Goal: Find specific page/section: Find specific page/section

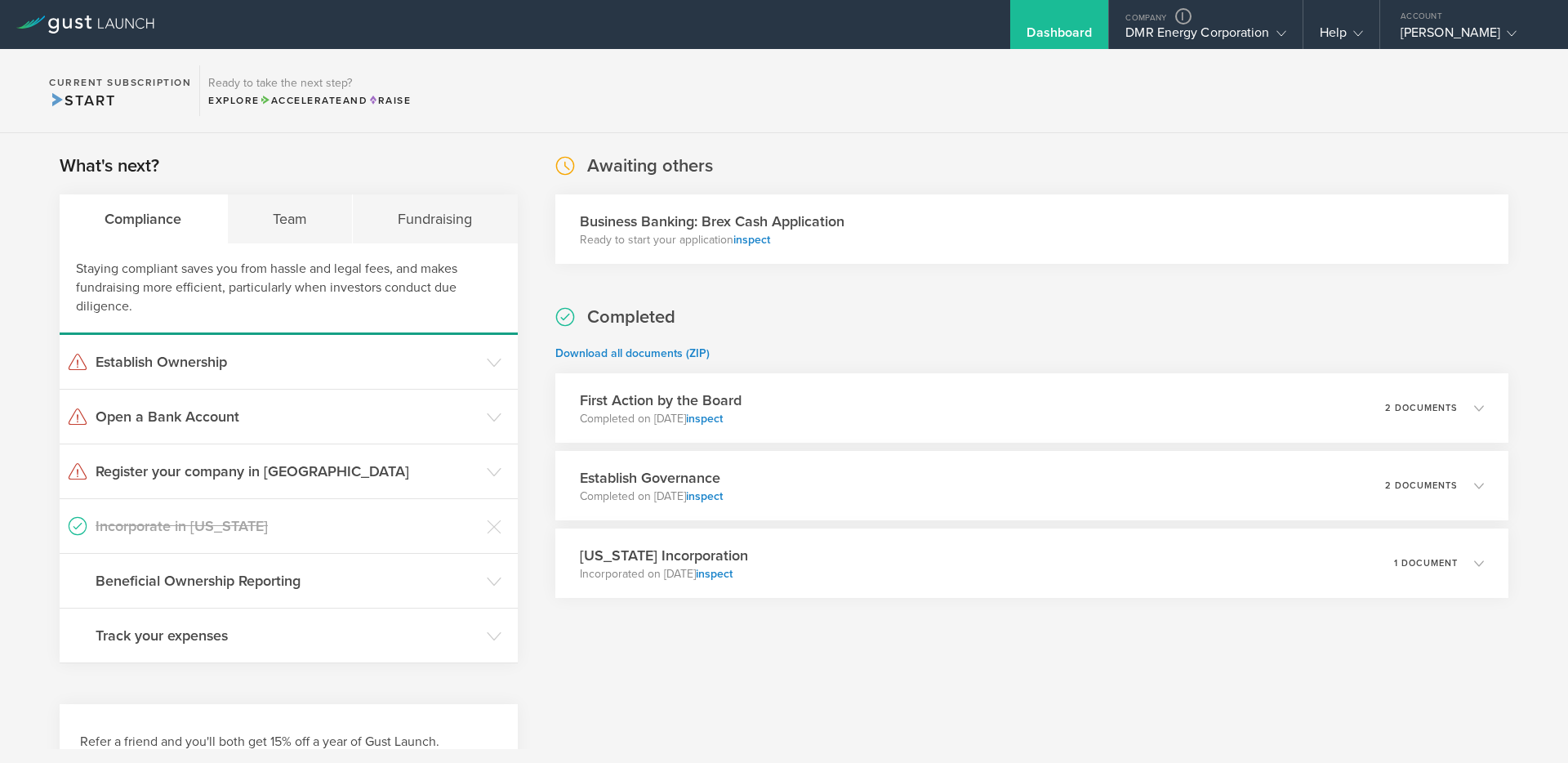
click at [1041, 163] on div "Awaiting others Business Banking: Brex Cash Application Ready to start your app…" at bounding box center [1031, 209] width 953 height 111
click at [1175, 34] on div "DMR Energy Corporation" at bounding box center [1205, 37] width 160 height 25
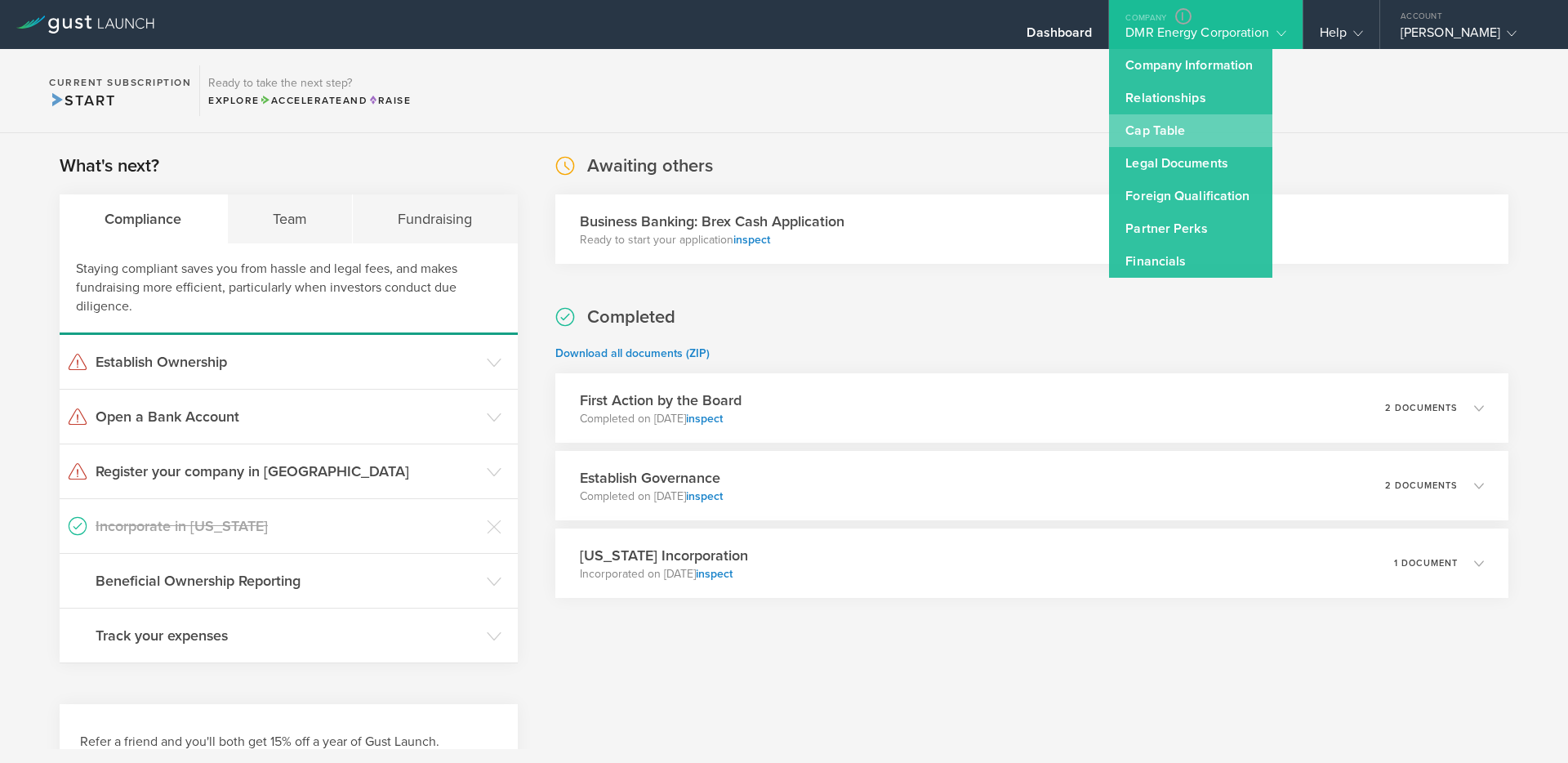
click at [1168, 131] on link "Cap Table" at bounding box center [1191, 130] width 164 height 33
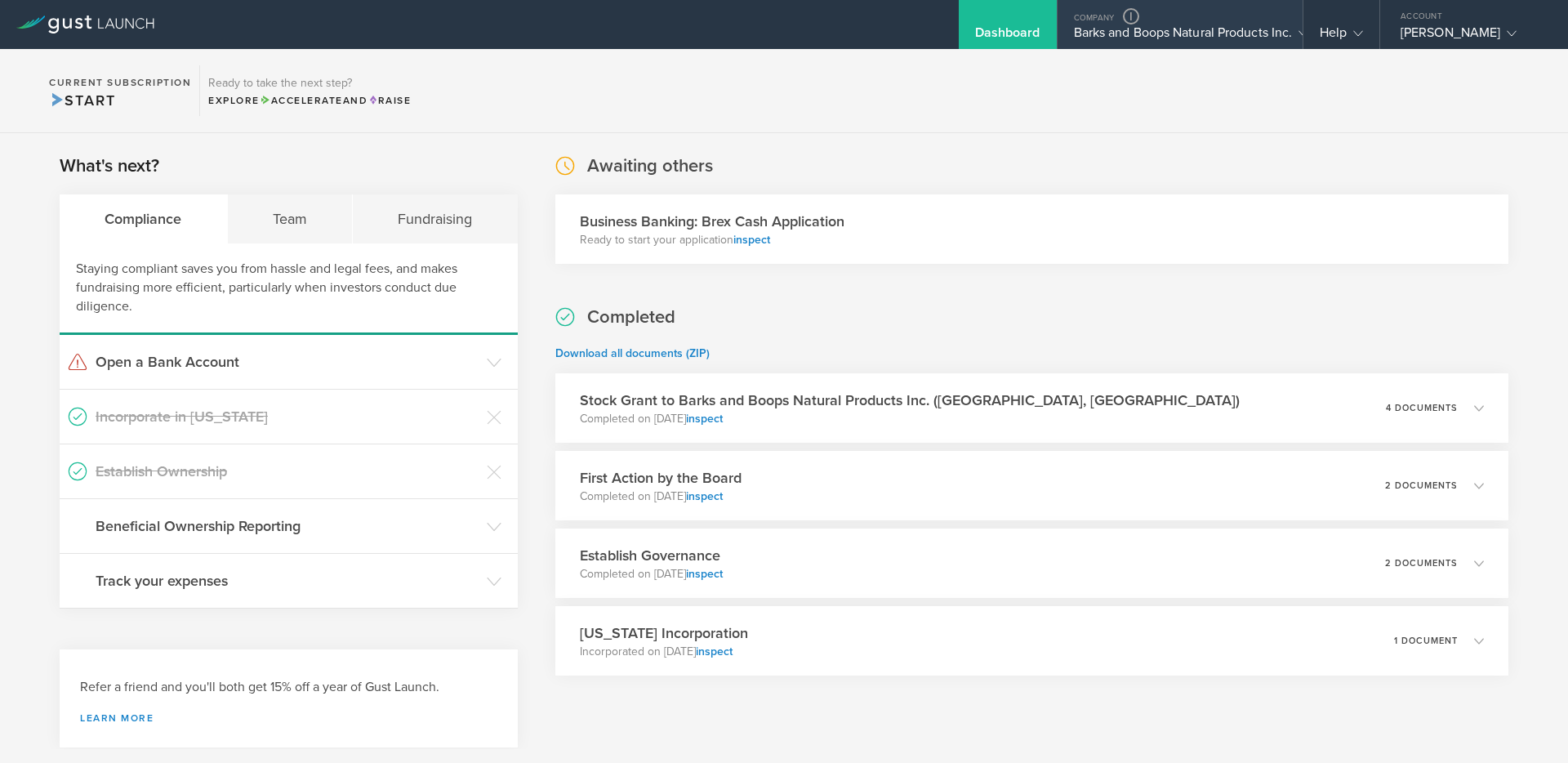
click at [1171, 32] on div "Barks and Boops Natural Products Inc." at bounding box center [1180, 37] width 212 height 25
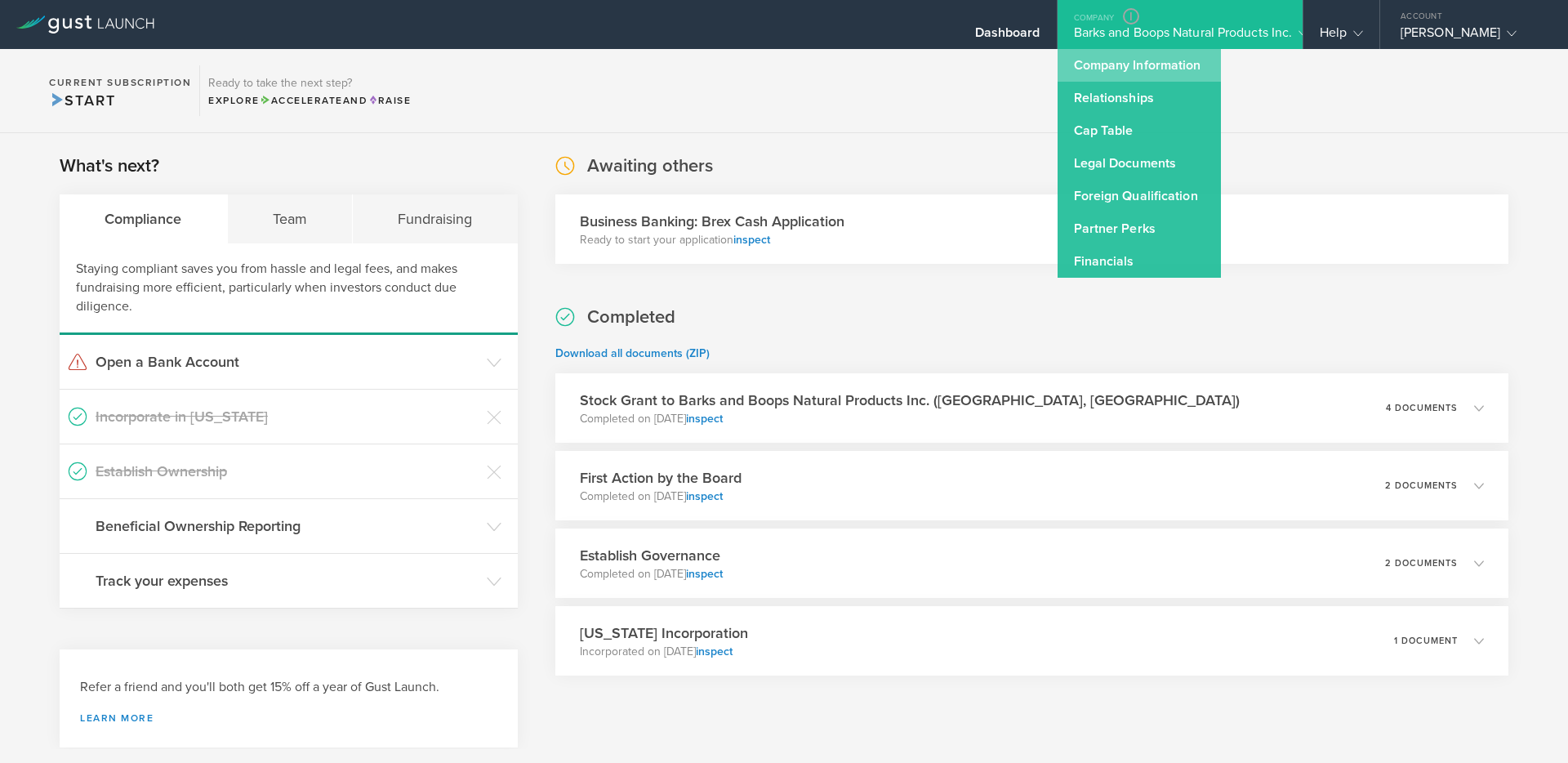
click at [1102, 66] on link "Company Information" at bounding box center [1139, 65] width 164 height 33
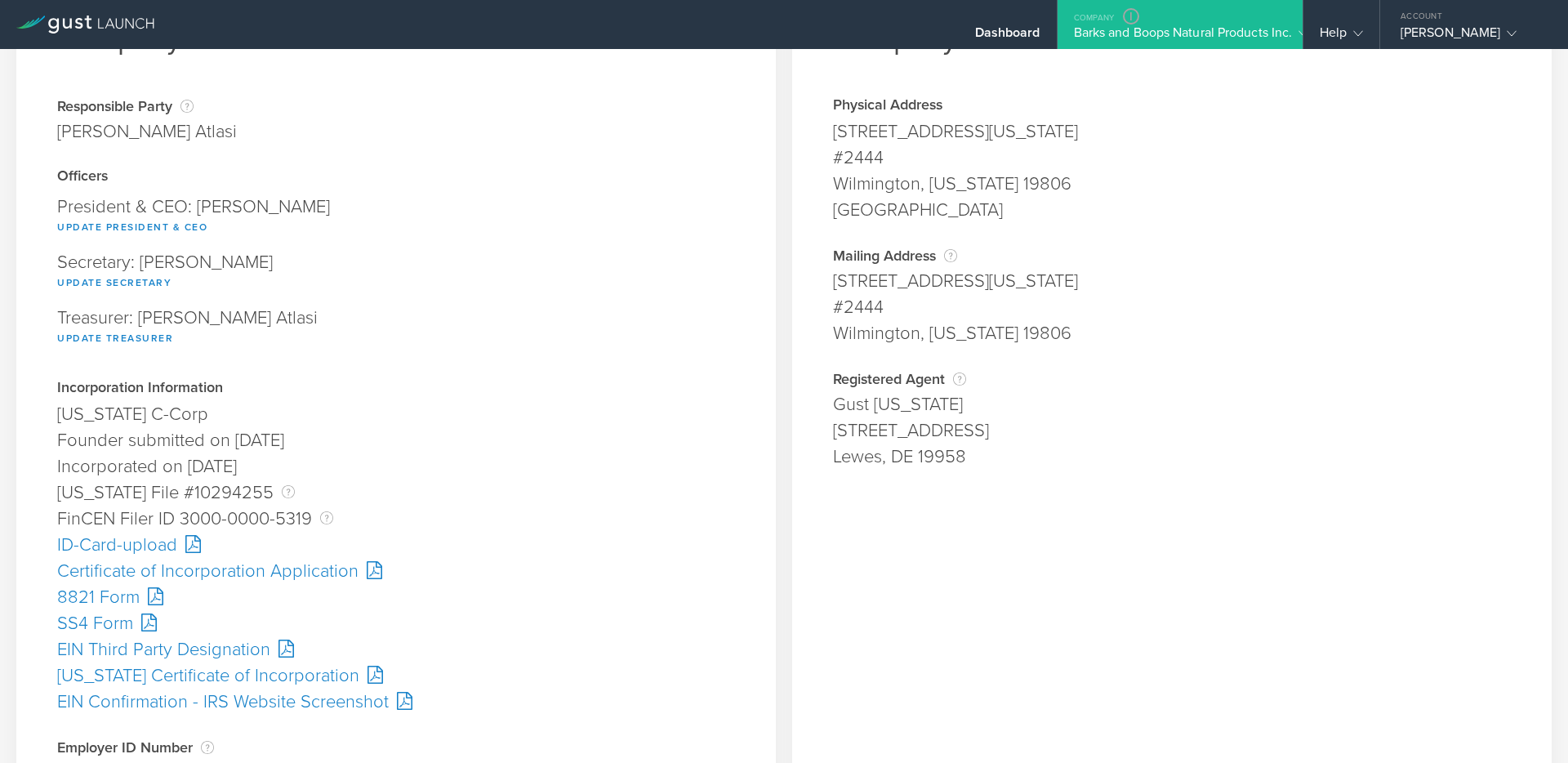
scroll to position [108, 0]
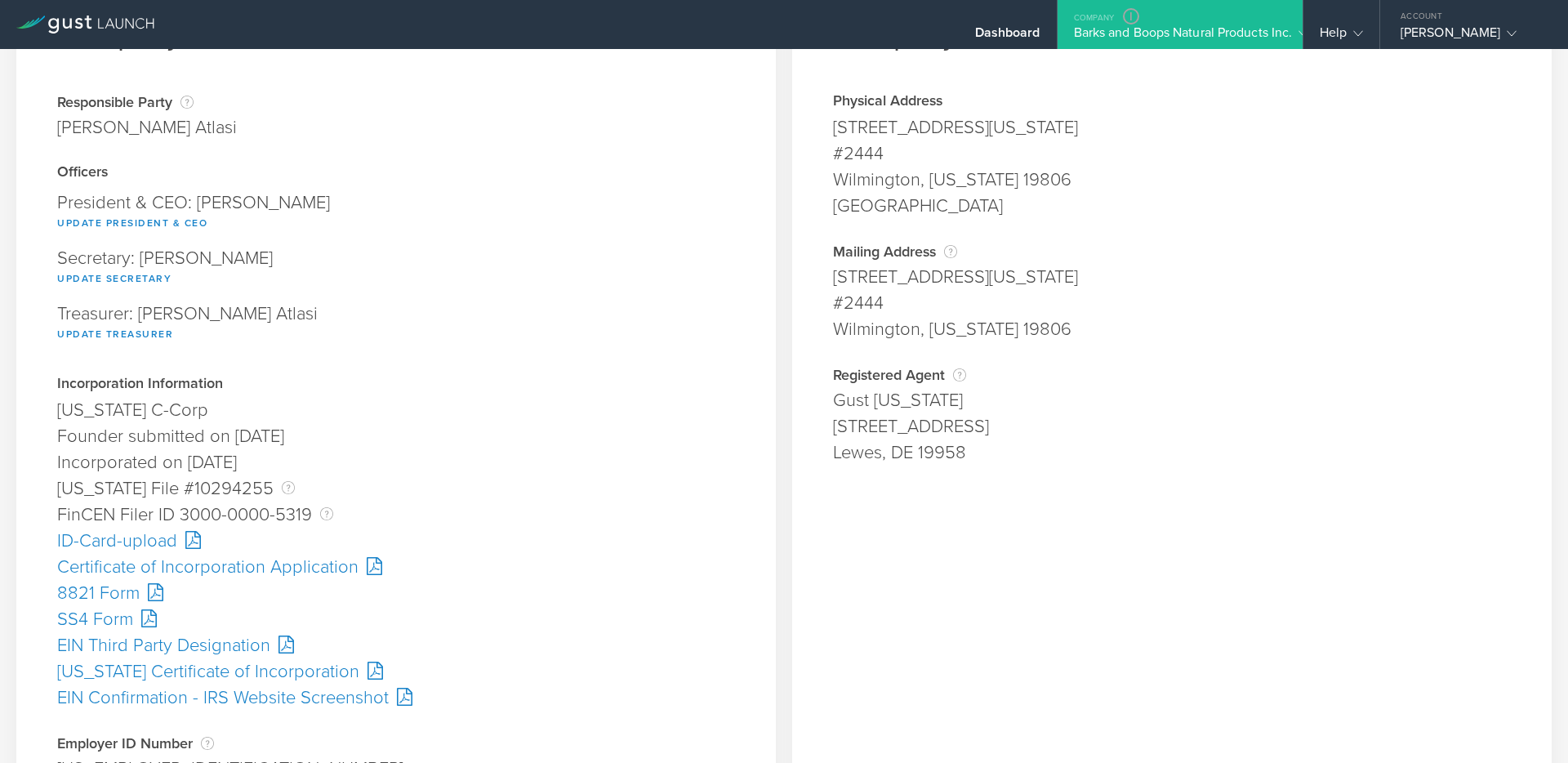
click at [272, 462] on div "Incorporated on August 13, 2025" at bounding box center [396, 462] width 678 height 27
click at [377, 464] on div "Incorporated on August 13, 2025" at bounding box center [396, 462] width 678 height 27
click at [346, 439] on div "Founder submitted on August 12, 2025" at bounding box center [396, 437] width 678 height 27
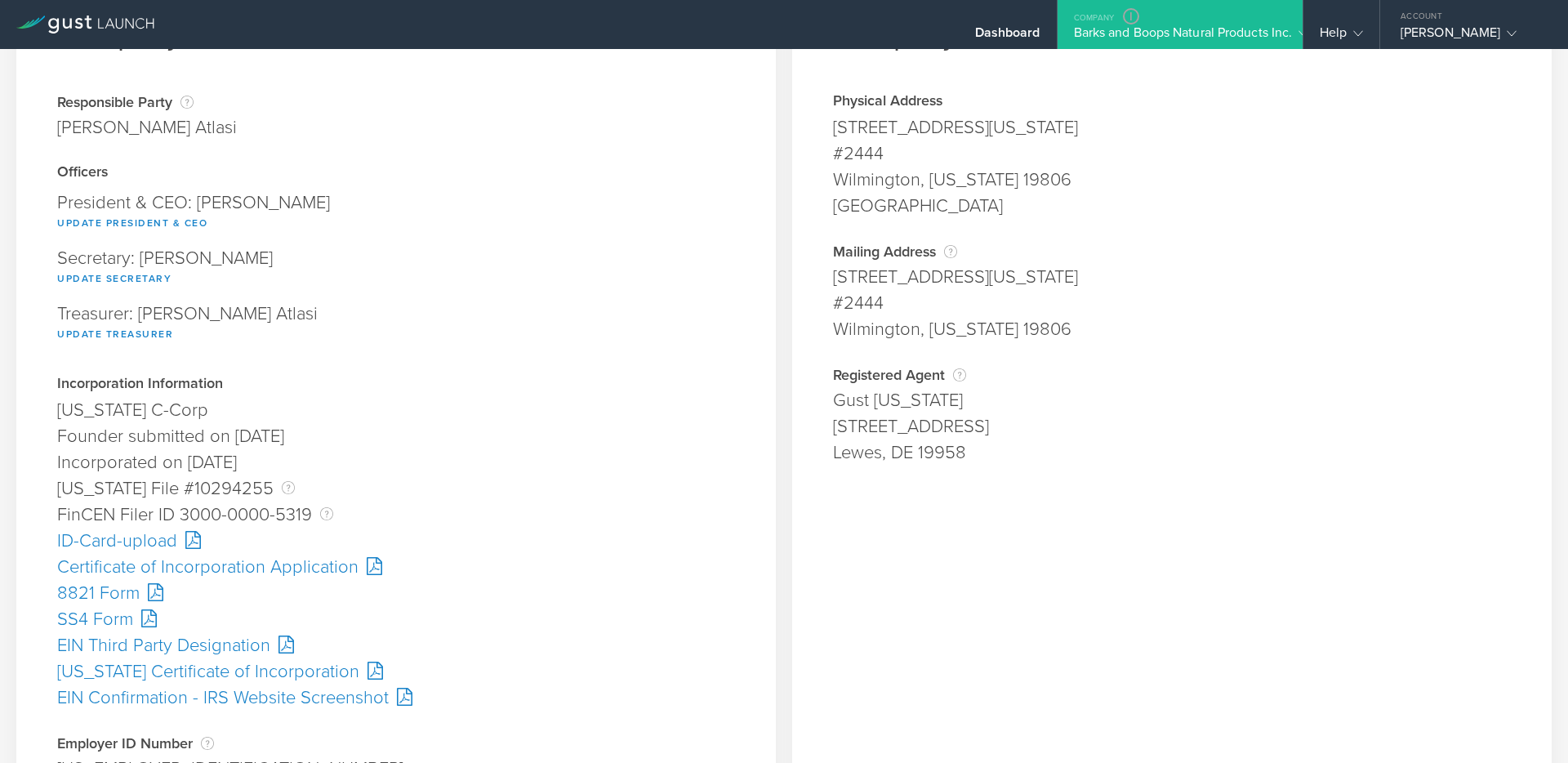
click at [346, 439] on div "Founder submitted on August 12, 2025" at bounding box center [396, 437] width 678 height 27
click at [422, 432] on div "Founder submitted on August 12, 2025" at bounding box center [396, 437] width 678 height 27
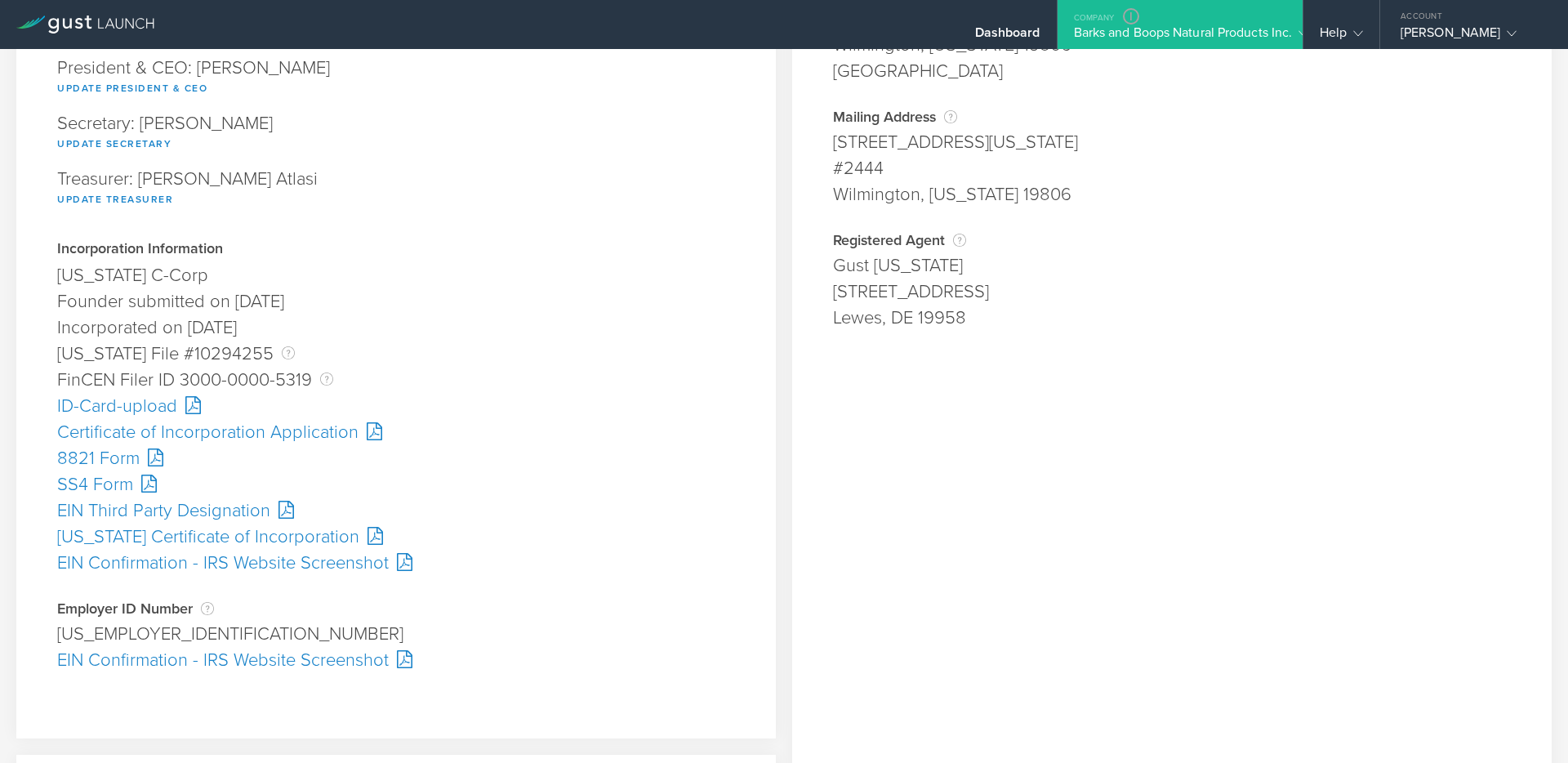
scroll to position [244, 0]
click at [100, 486] on div "SS4 Form" at bounding box center [396, 483] width 678 height 27
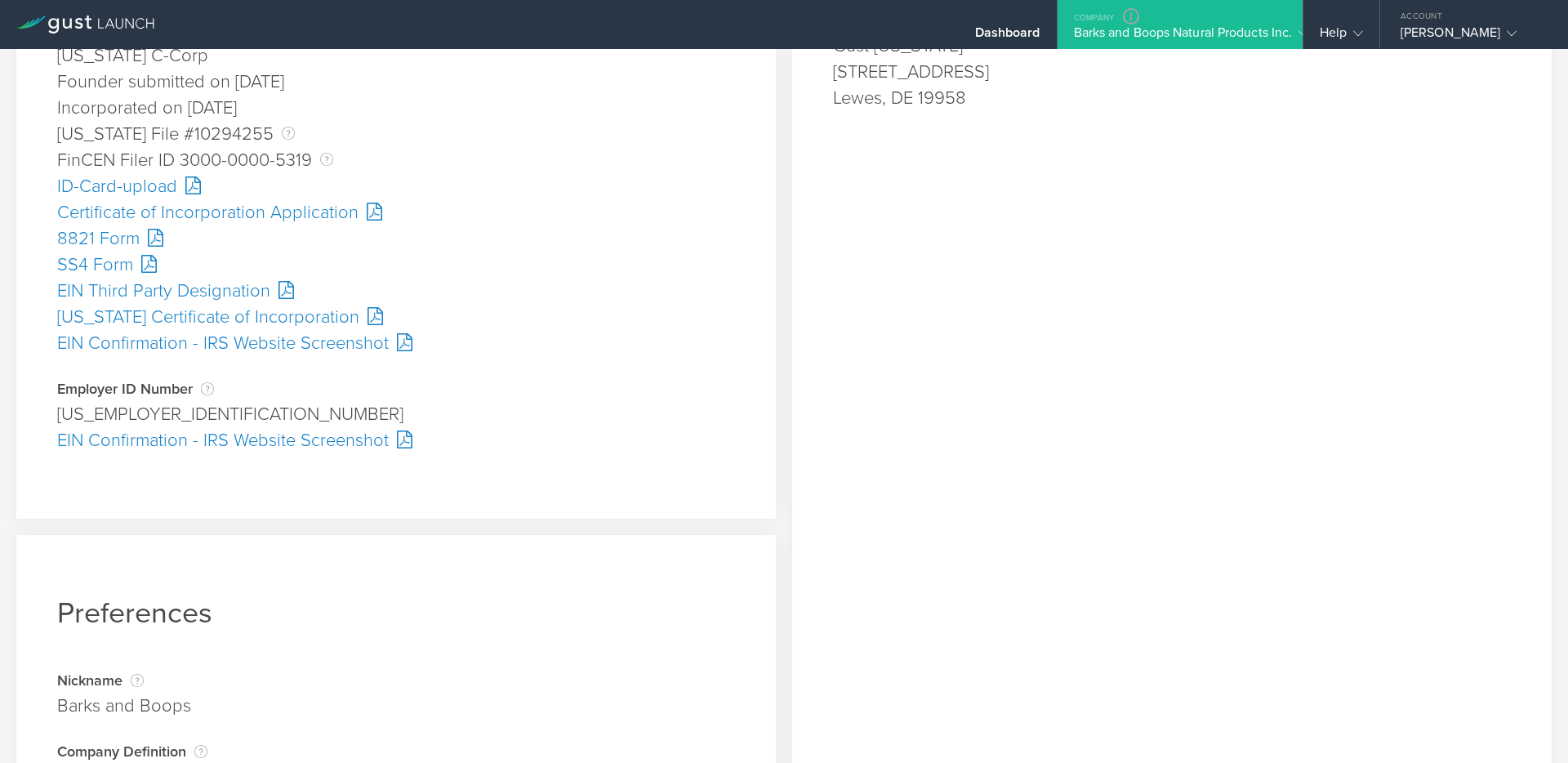
scroll to position [477, 0]
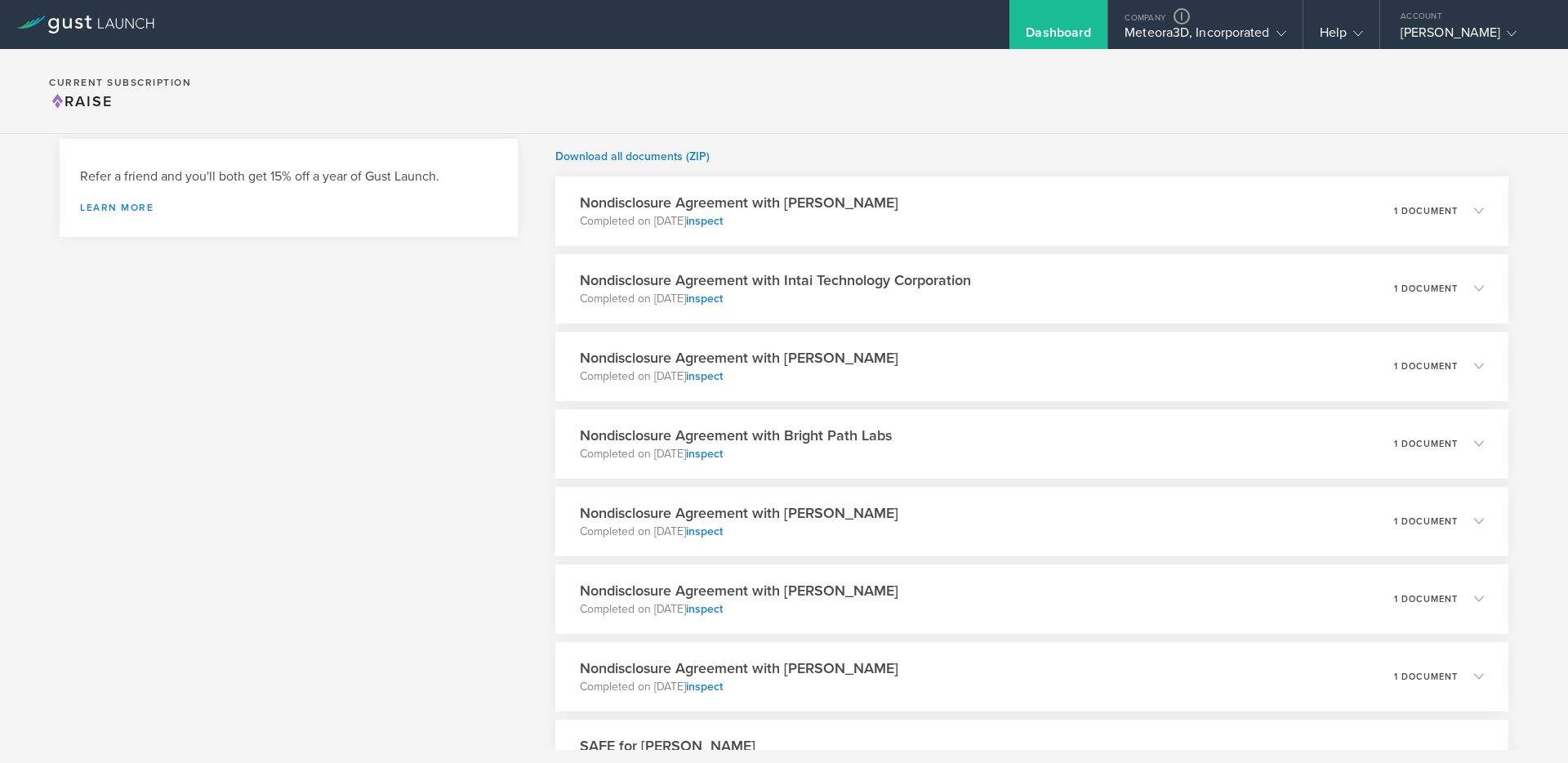
scroll to position [670, 0]
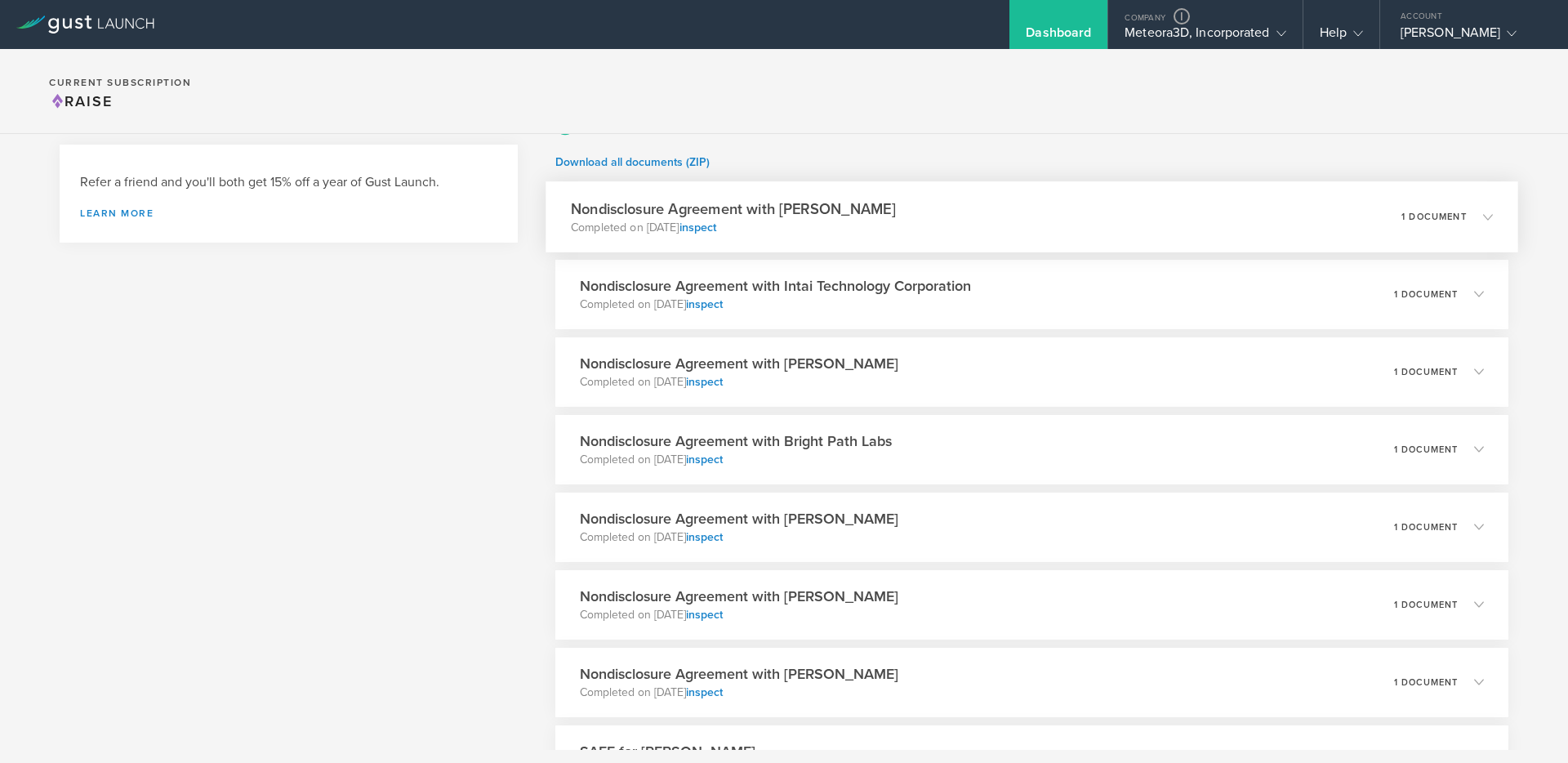
click at [925, 215] on div "Nondisclosure Agreement with [PERSON_NAME] Completed on [DATE] inspect 1 docume…" at bounding box center [1031, 217] width 973 height 71
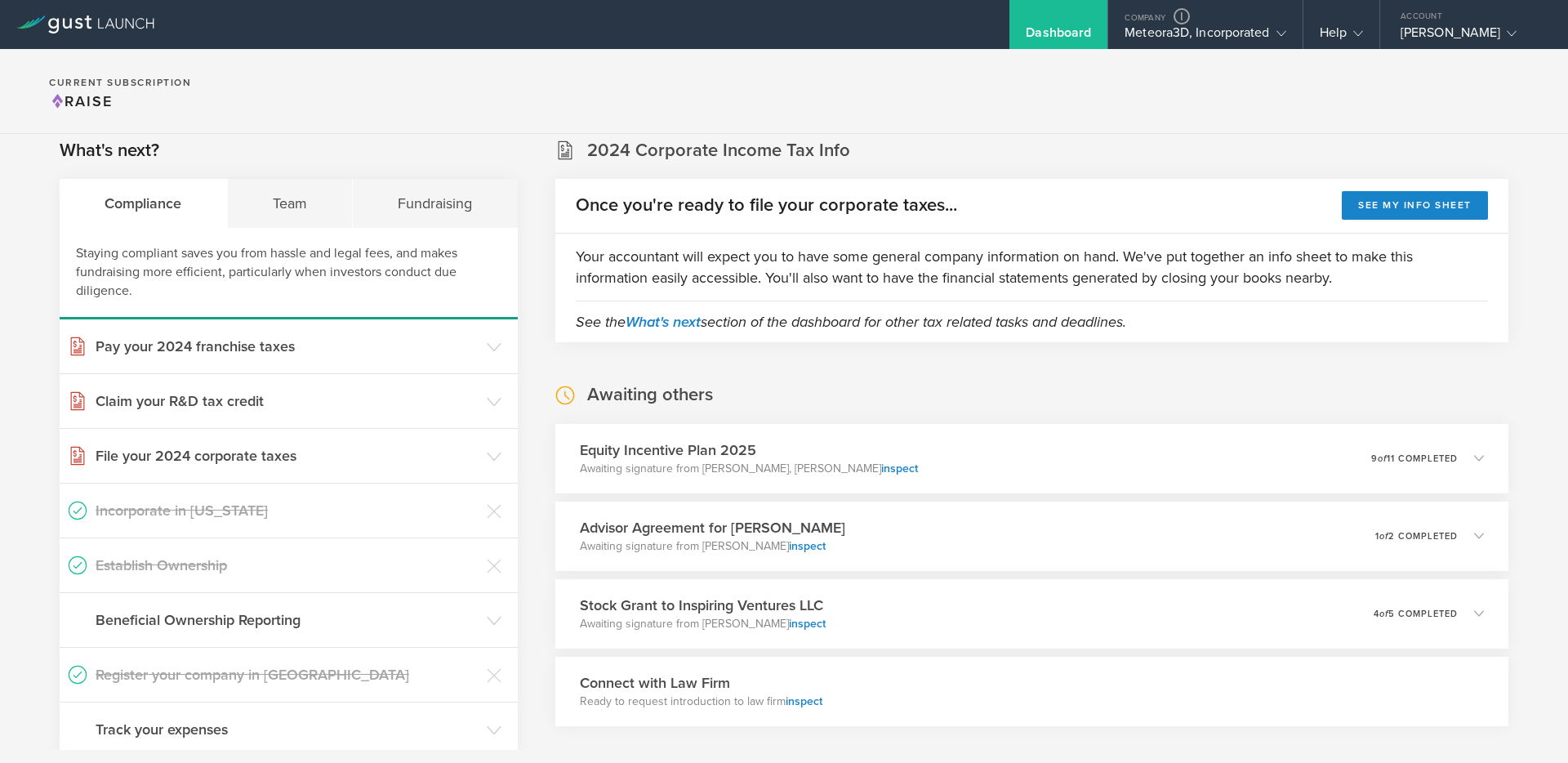
scroll to position [0, 0]
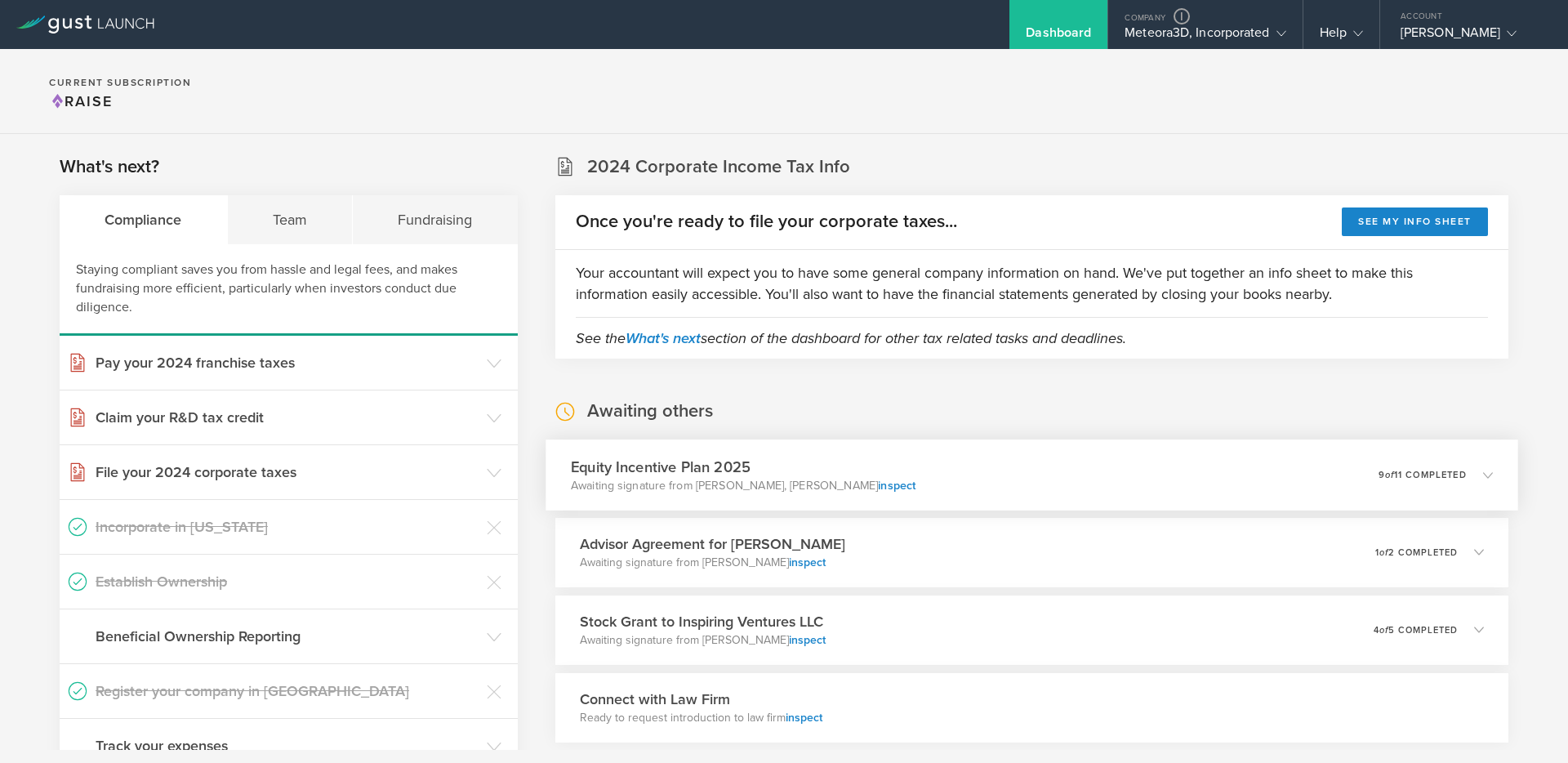
click at [957, 473] on div "Equity Incentive Plan 2025 Awaiting signature from [PERSON_NAME], [PERSON_NAME]…" at bounding box center [1031, 475] width 973 height 71
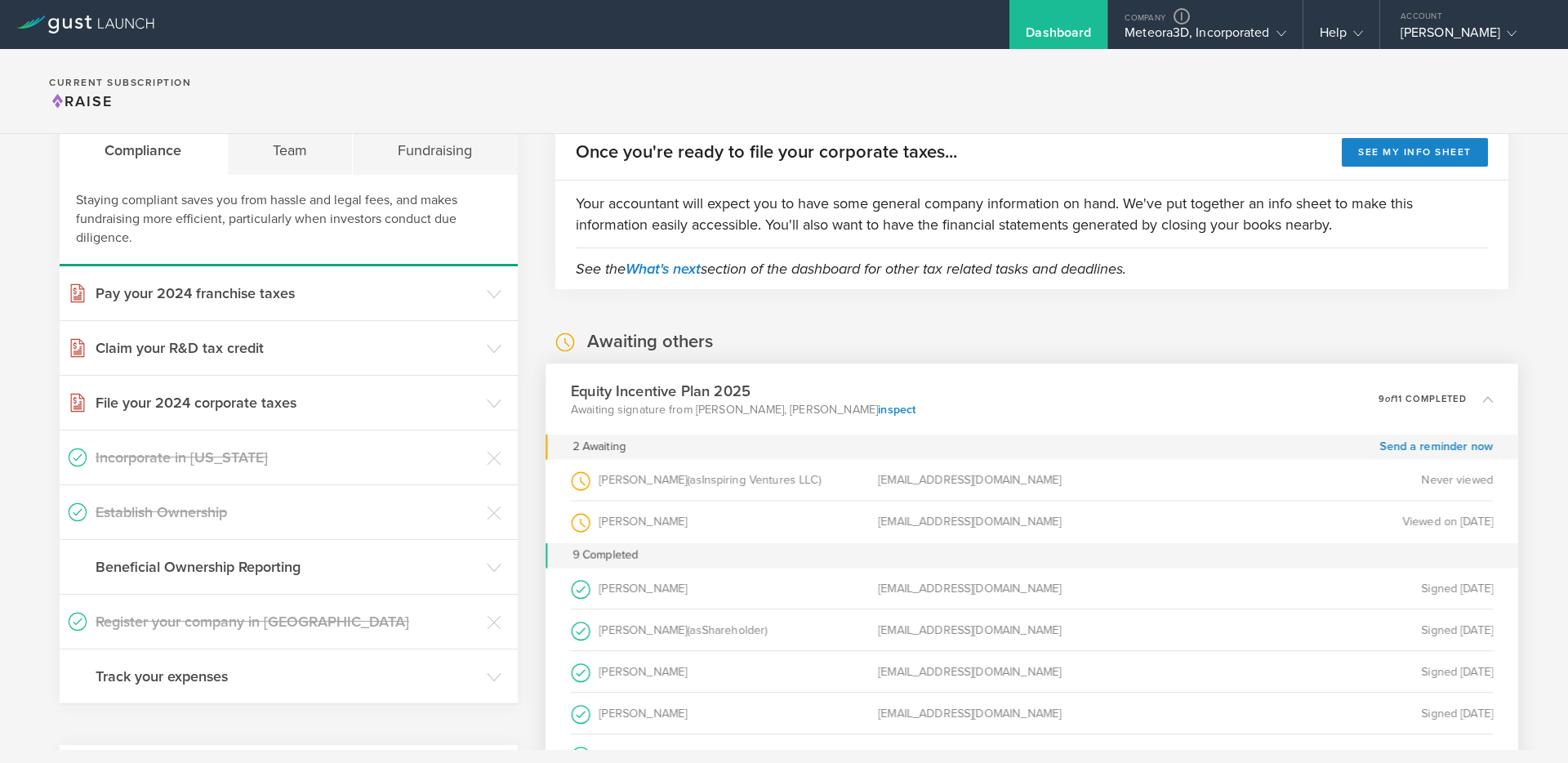
scroll to position [152, 0]
